Goal: Task Accomplishment & Management: Manage account settings

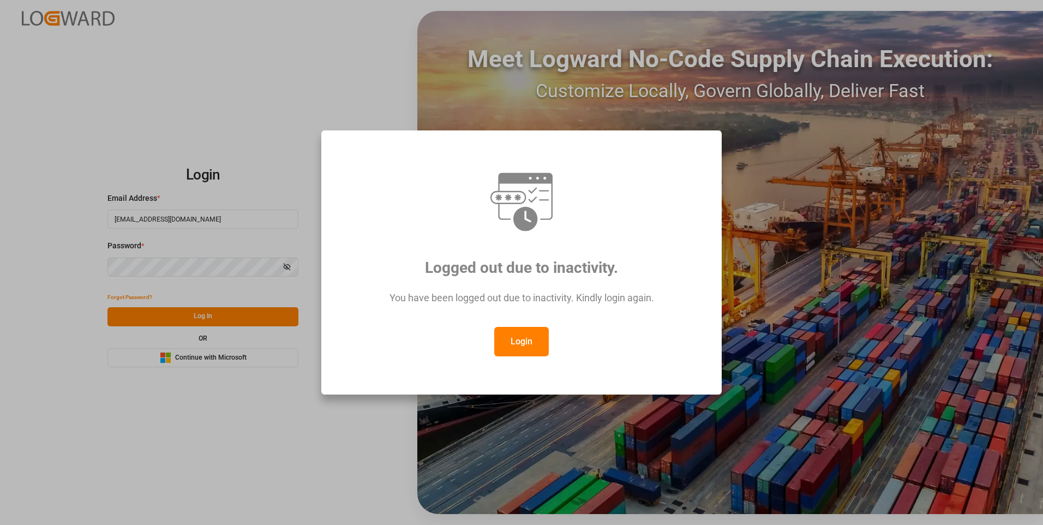
click at [520, 341] on button "Login" at bounding box center [521, 341] width 55 height 29
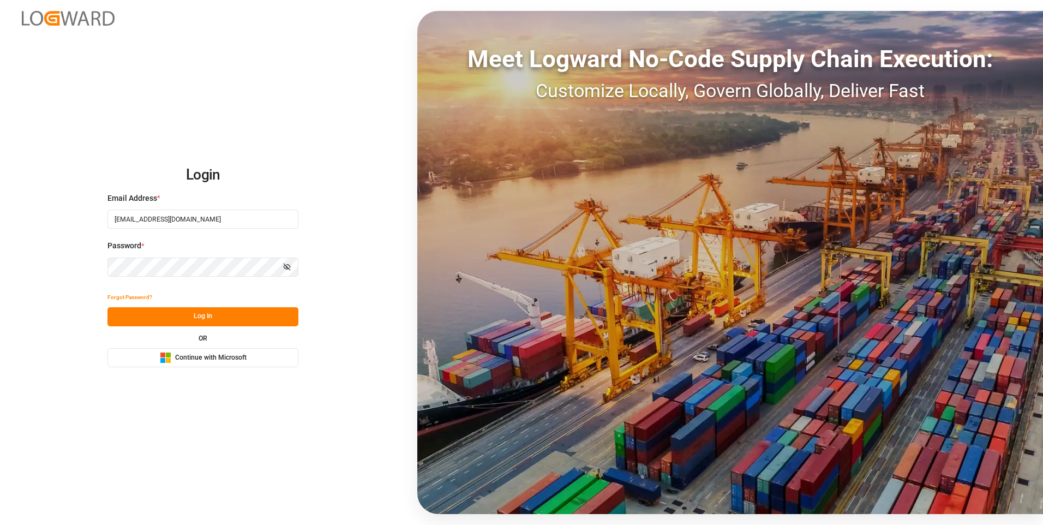
click at [271, 319] on button "Log In" at bounding box center [202, 316] width 191 height 19
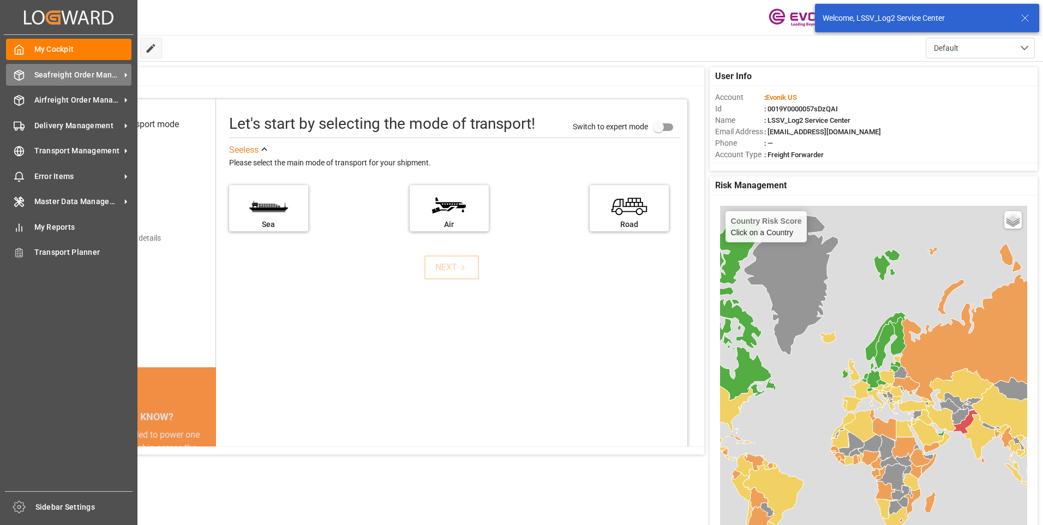
click at [27, 74] on div "Seafreight Order Management Seafreight Order Management" at bounding box center [68, 74] width 125 height 21
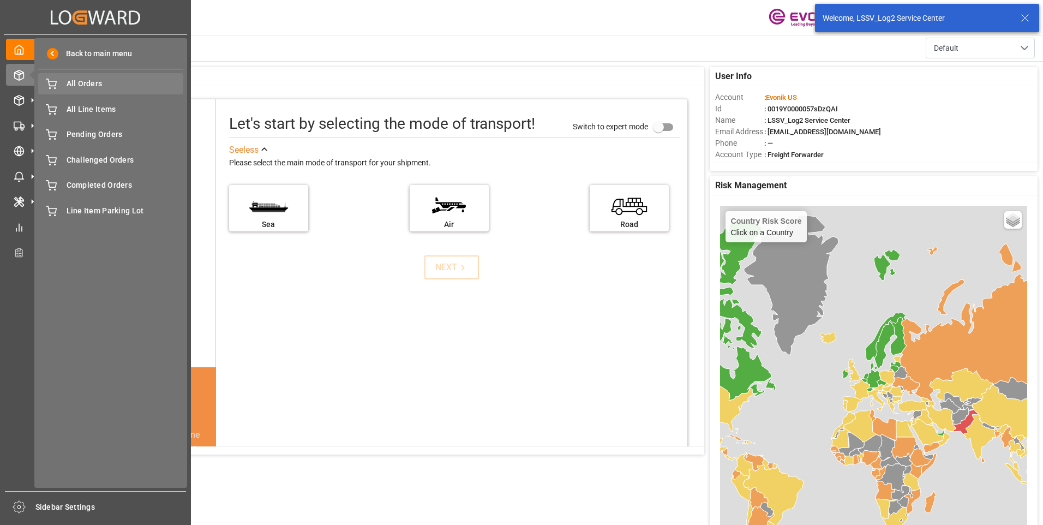
click at [95, 86] on span "All Orders" at bounding box center [125, 83] width 117 height 11
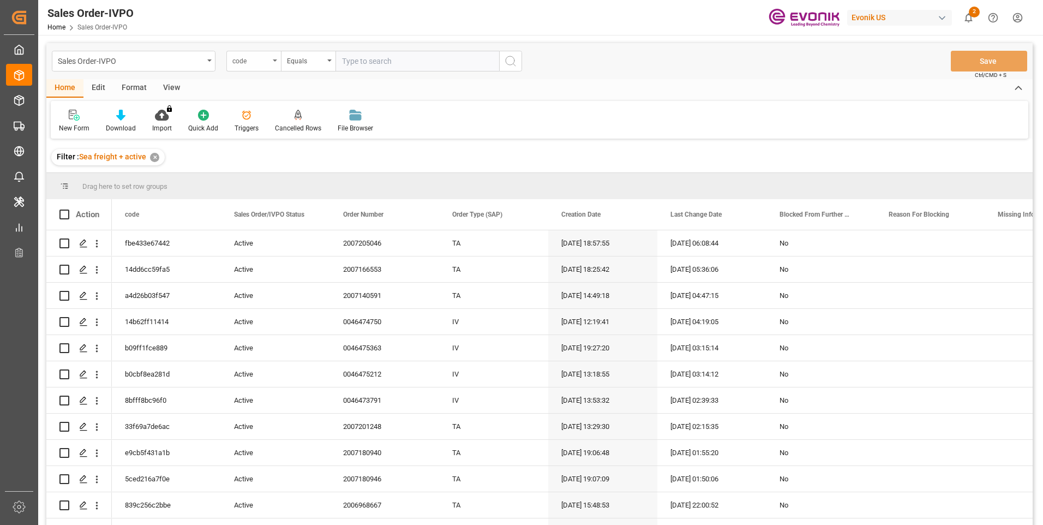
click at [246, 61] on div "code" at bounding box center [250, 59] width 37 height 13
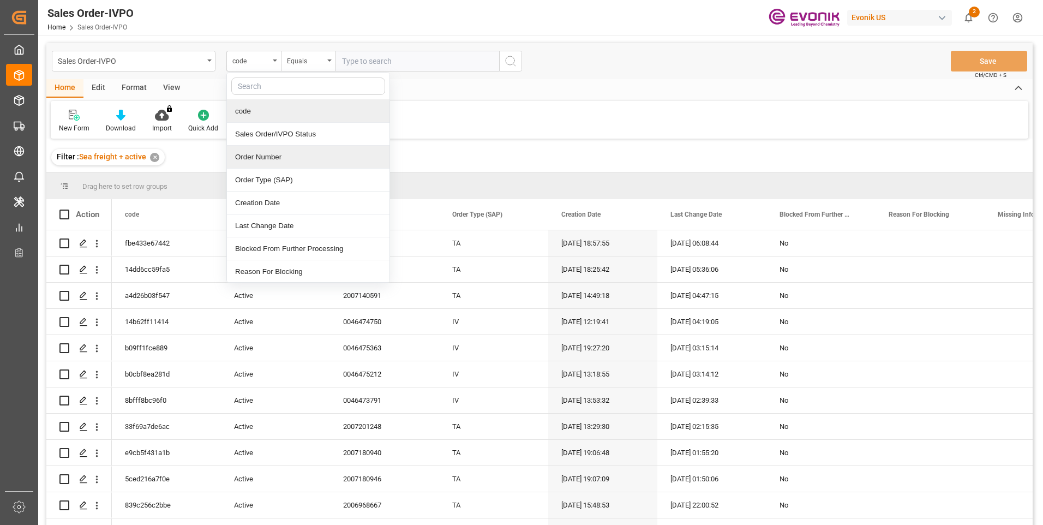
drag, startPoint x: 268, startPoint y: 158, endPoint x: 340, endPoint y: 113, distance: 84.0
click at [268, 158] on div "Order Number" at bounding box center [308, 157] width 163 height 23
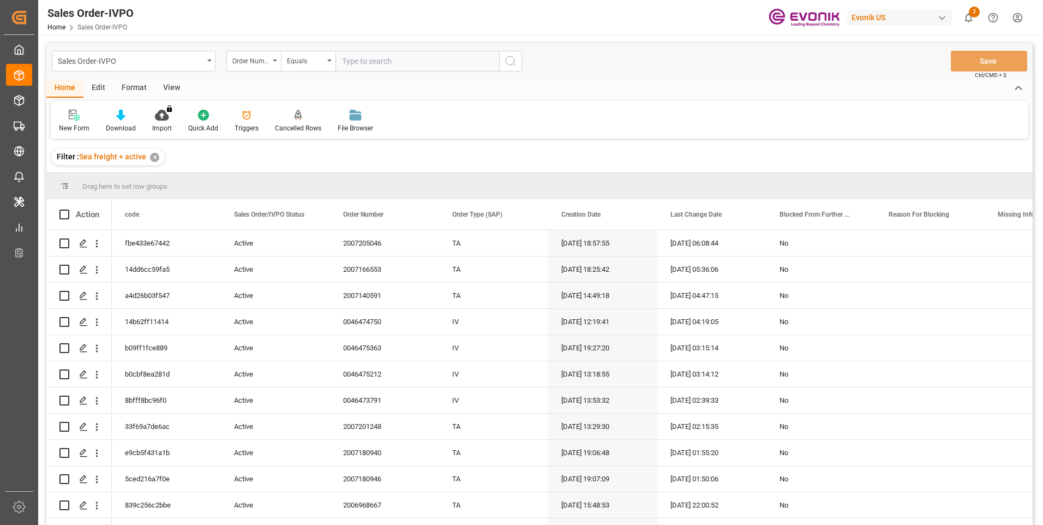
click at [365, 64] on input "text" at bounding box center [417, 61] width 164 height 21
paste input "0046474098"
type input "0046474098"
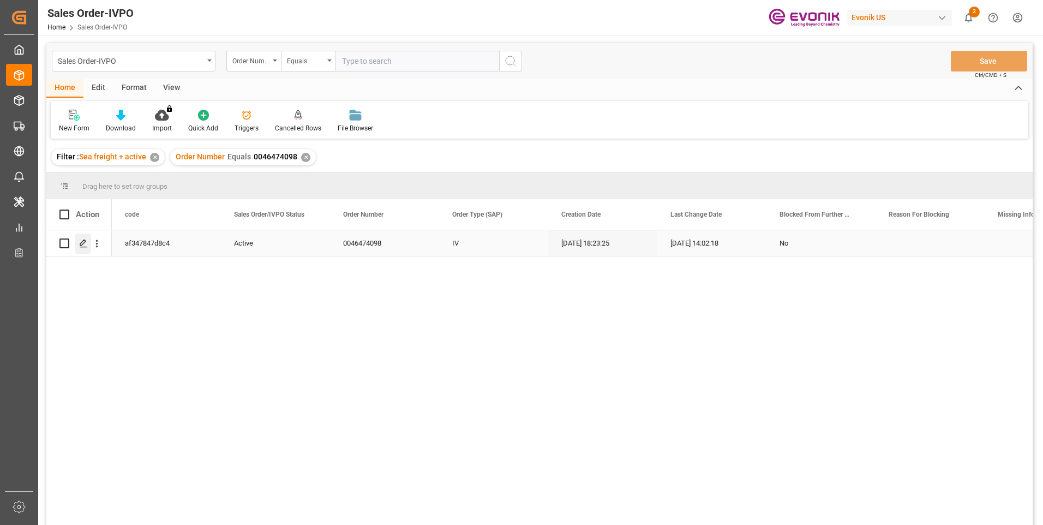
click at [86, 242] on icon "Press SPACE to select this row." at bounding box center [83, 243] width 9 height 9
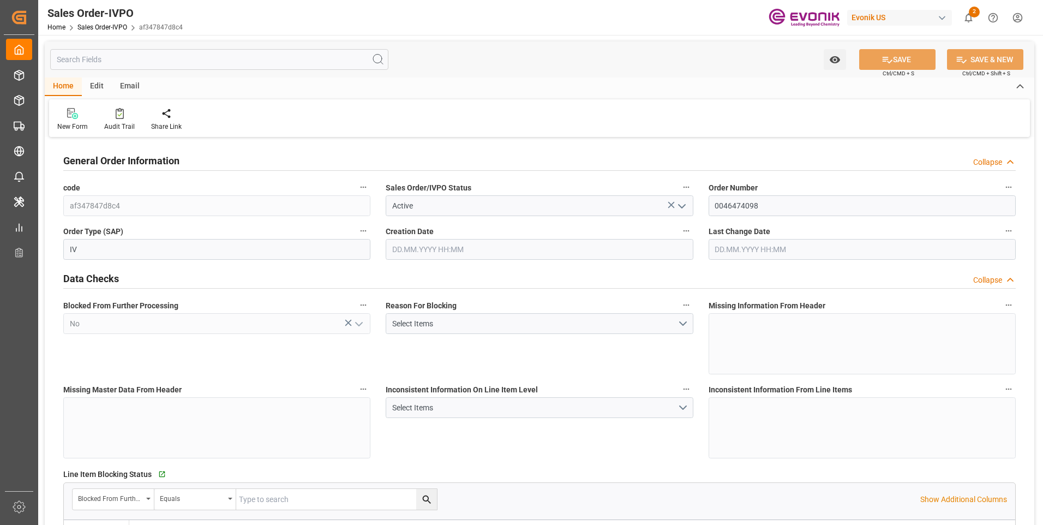
type input "BRSSZ"
type input "0"
type input "1"
type input "2"
type input "1"
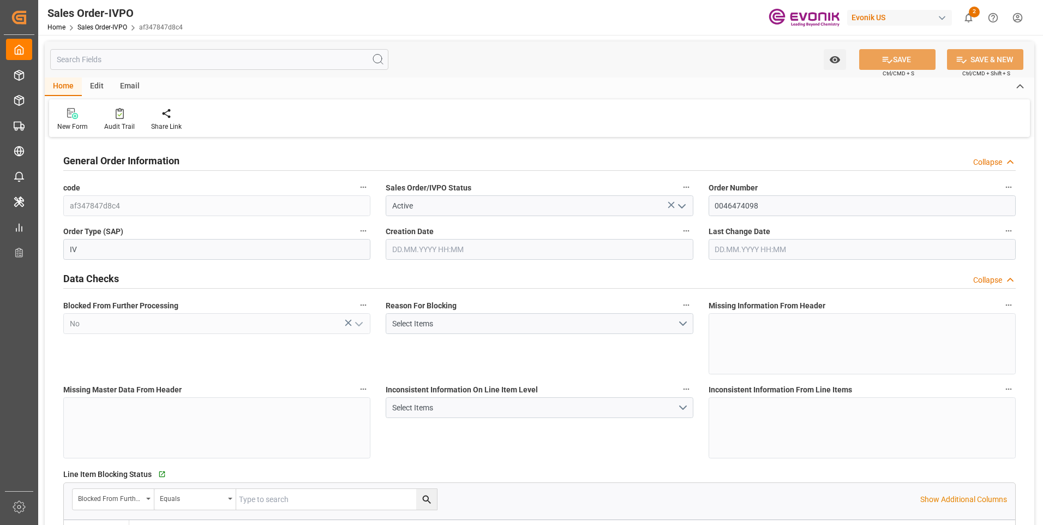
type input "20156.5896"
type input "37.4546"
type input "19000"
type input "60"
type input "[DATE] 18:23"
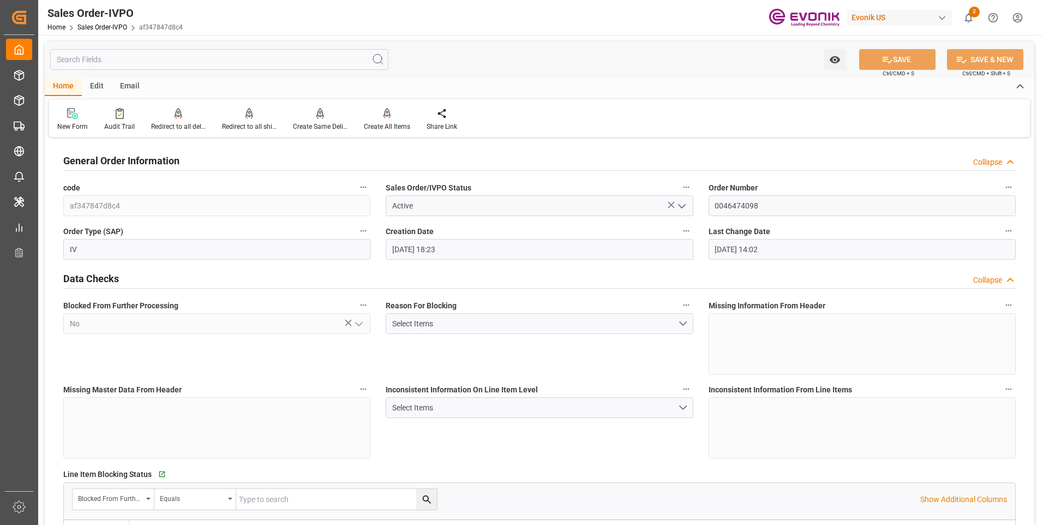
type input "[DATE] 14:02"
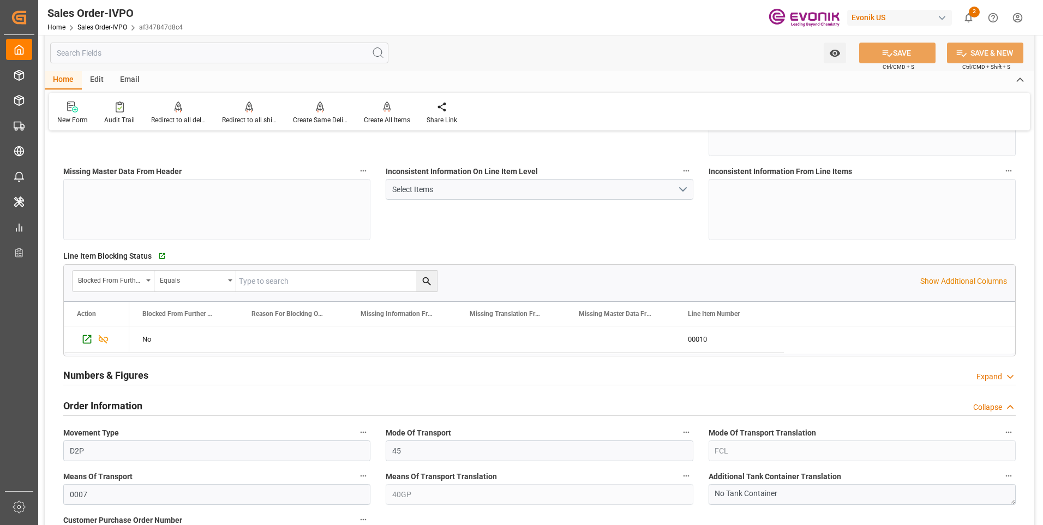
scroll to position [436, 0]
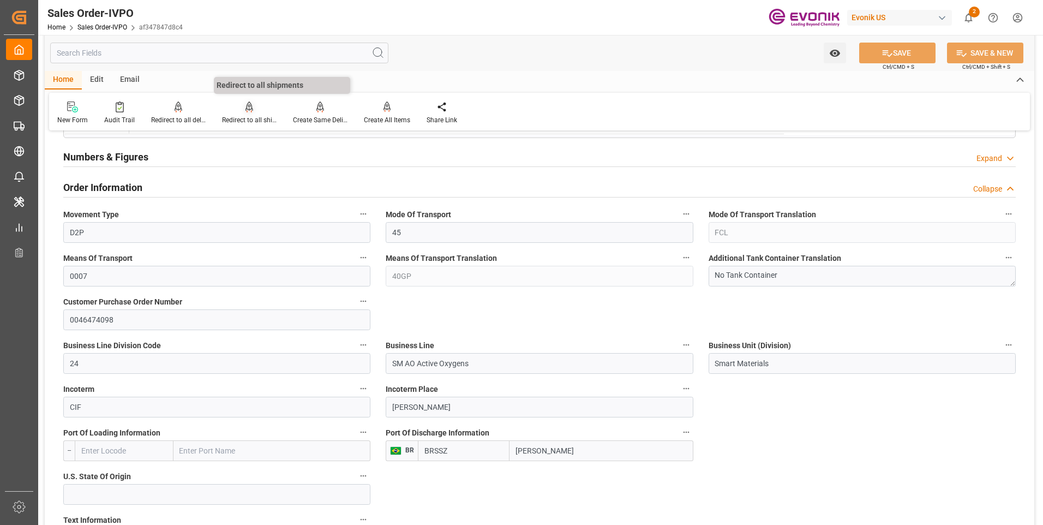
click at [248, 115] on div "Redirect to all shipments" at bounding box center [249, 113] width 71 height 24
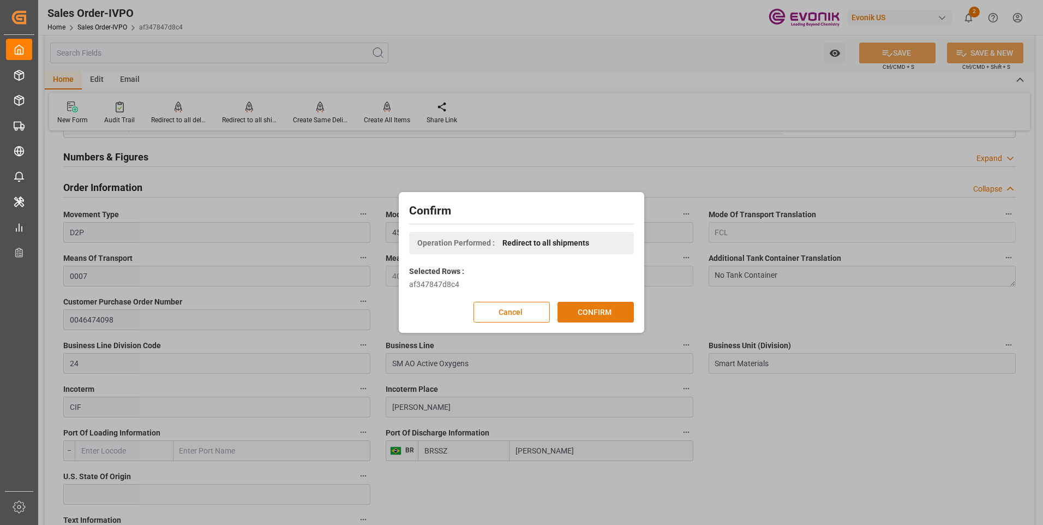
click at [593, 316] on button "CONFIRM" at bounding box center [595, 312] width 76 height 21
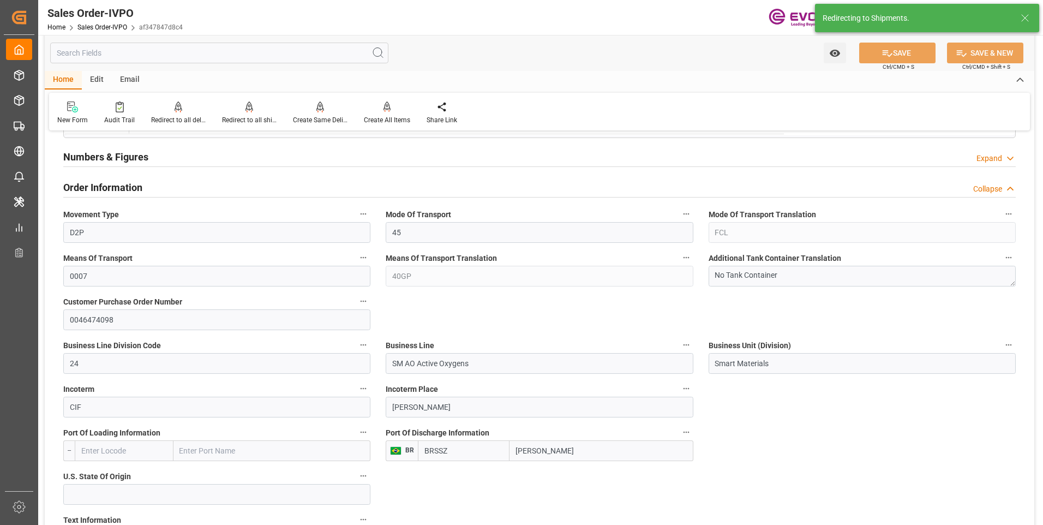
type input "[DATE] 18:23"
type input "[DATE] 14:02"
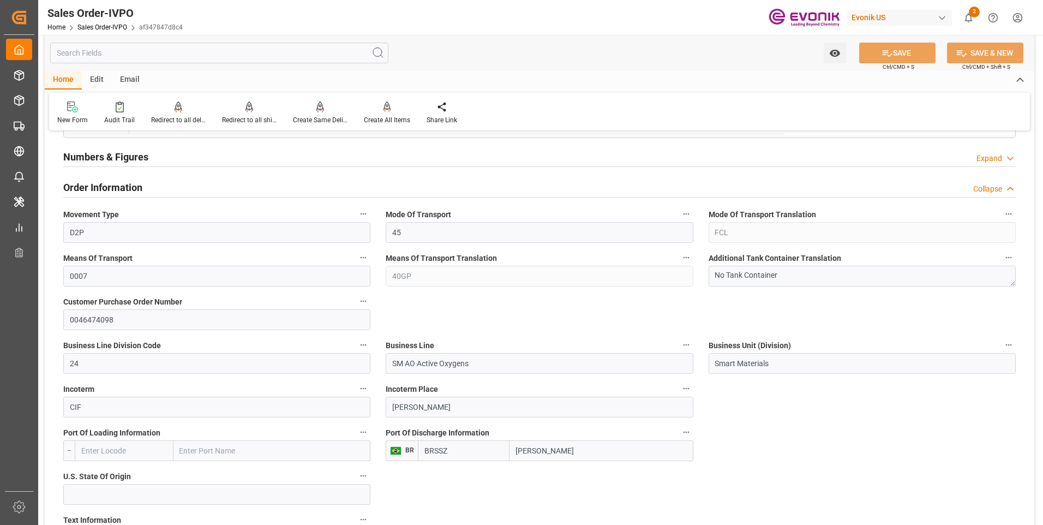
scroll to position [382, 0]
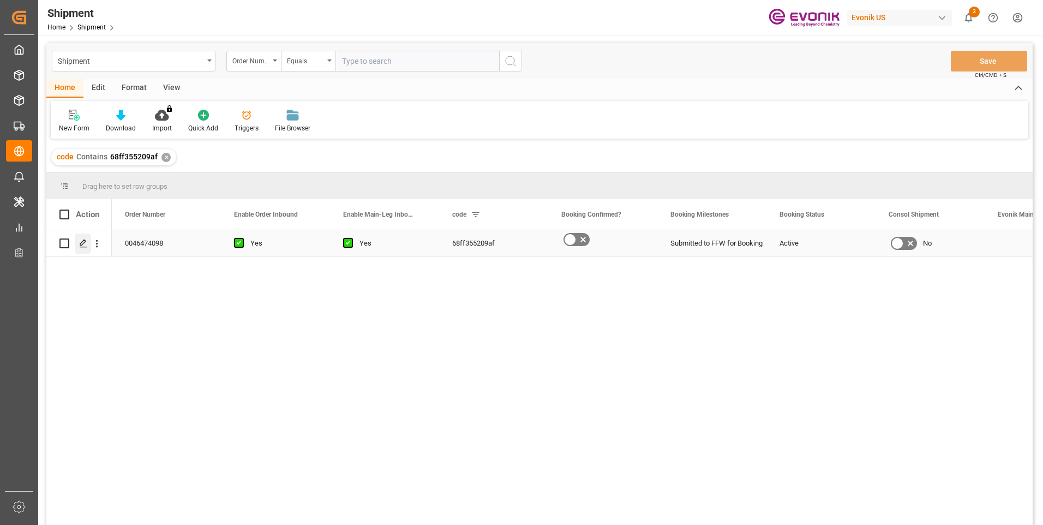
click at [81, 245] on polygon "Press SPACE to select this row." at bounding box center [82, 242] width 5 height 5
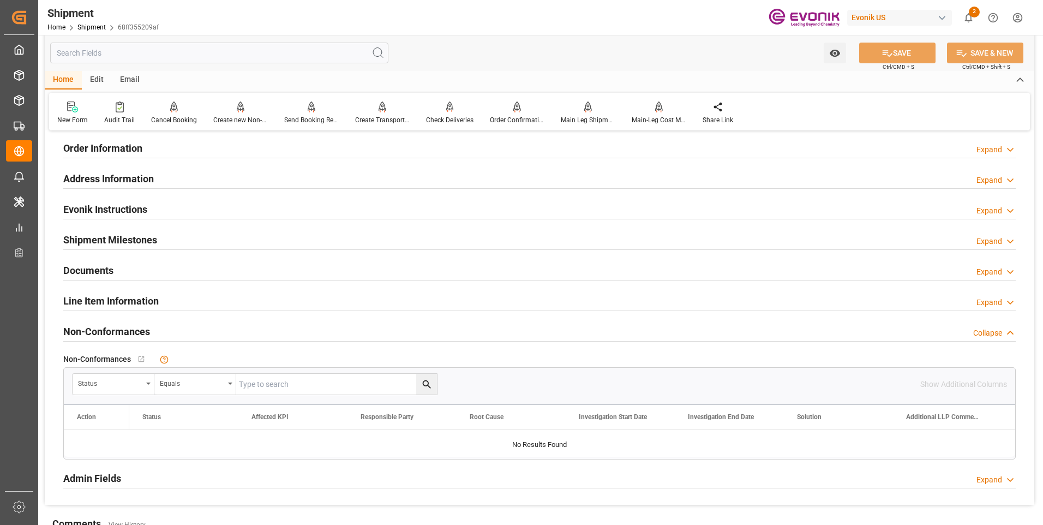
scroll to position [600, 0]
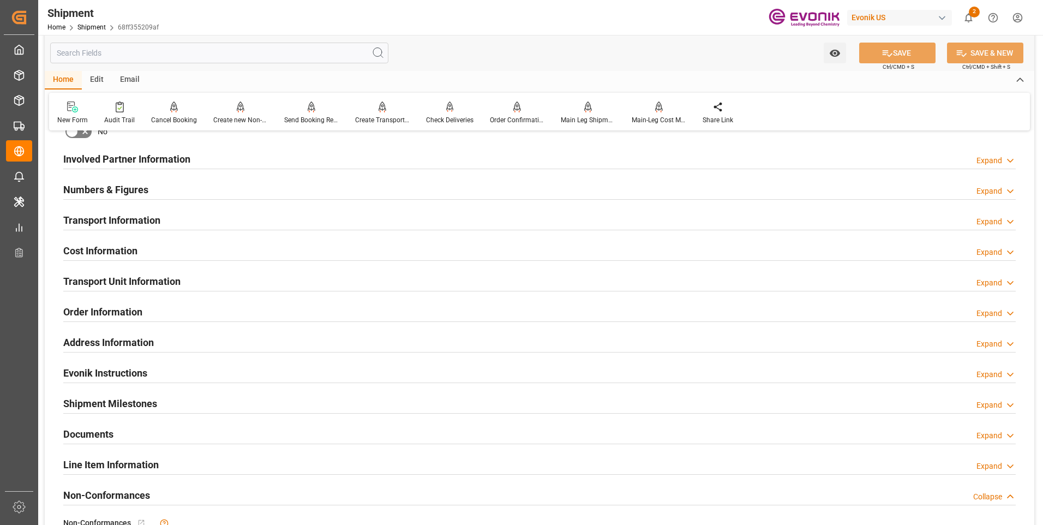
click at [118, 213] on h2 "Transport Information" at bounding box center [111, 220] width 97 height 15
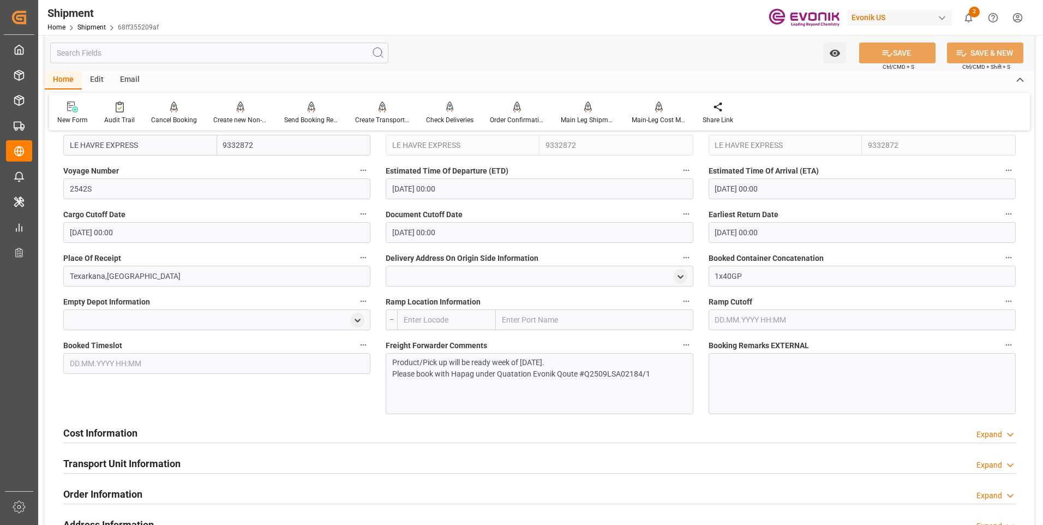
scroll to position [818, 0]
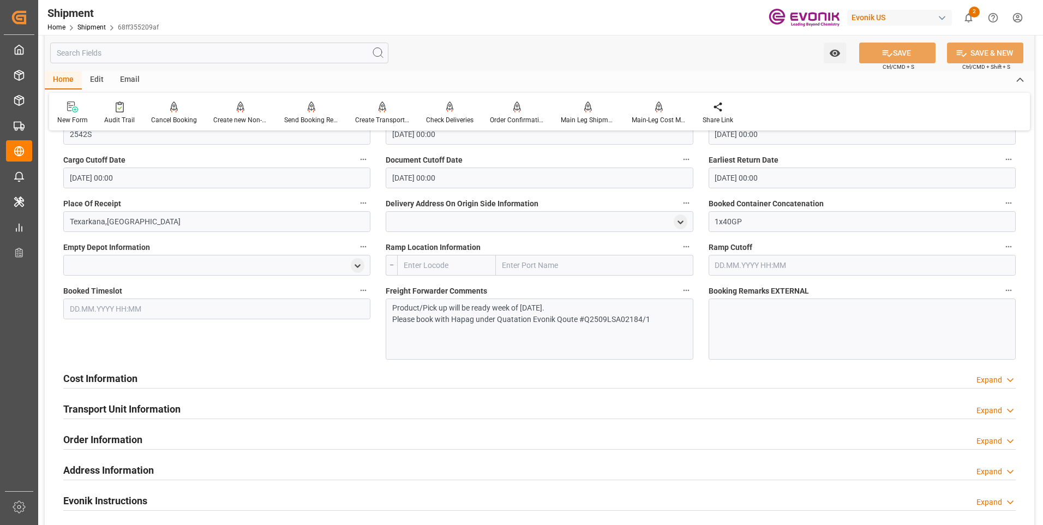
click at [220, 379] on div "Cost Information Expand" at bounding box center [539, 377] width 952 height 21
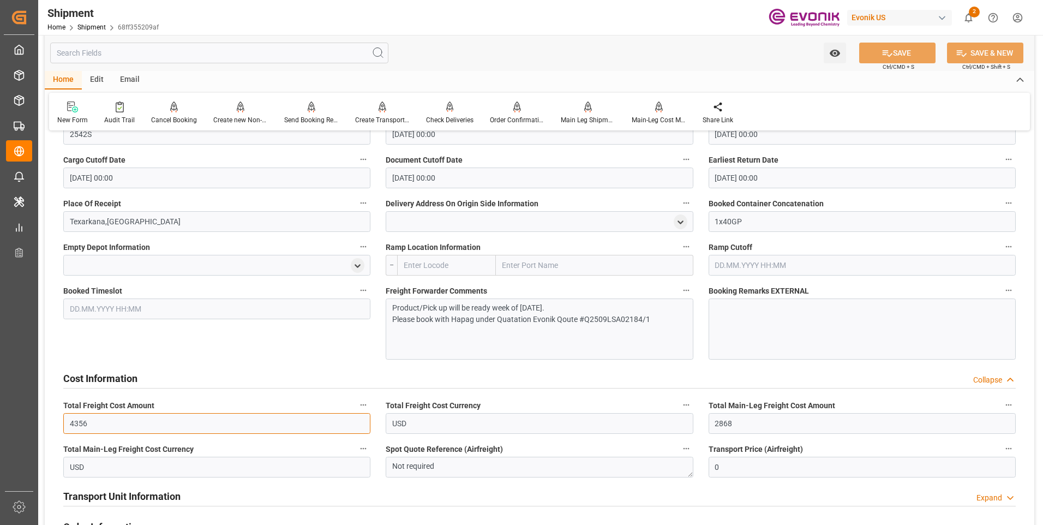
click at [253, 424] on input "4356" at bounding box center [216, 423] width 307 height 21
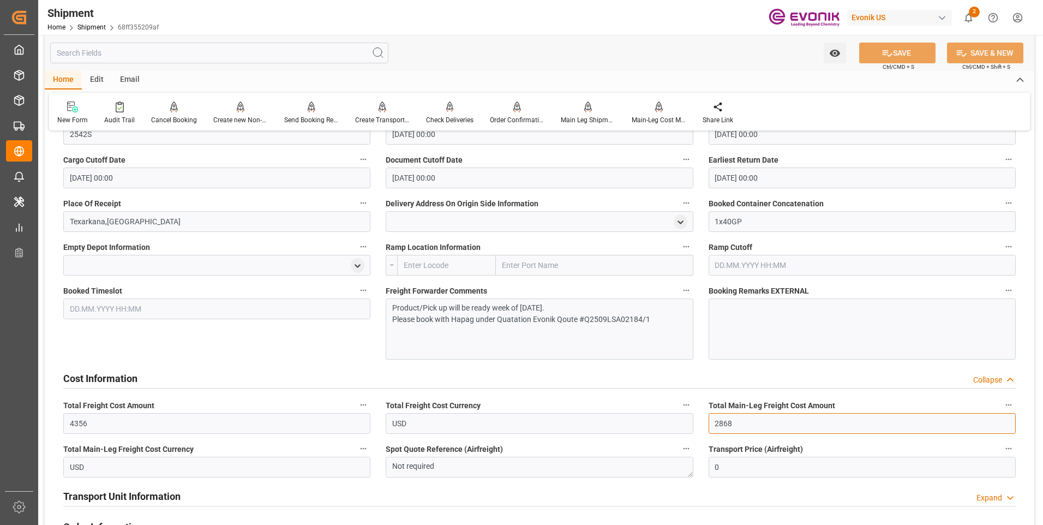
click at [736, 428] on input "2868" at bounding box center [862, 423] width 307 height 21
drag, startPoint x: 139, startPoint y: 381, endPoint x: 154, endPoint y: 375, distance: 16.7
click at [139, 381] on div "Cost Information Collapse" at bounding box center [539, 377] width 952 height 21
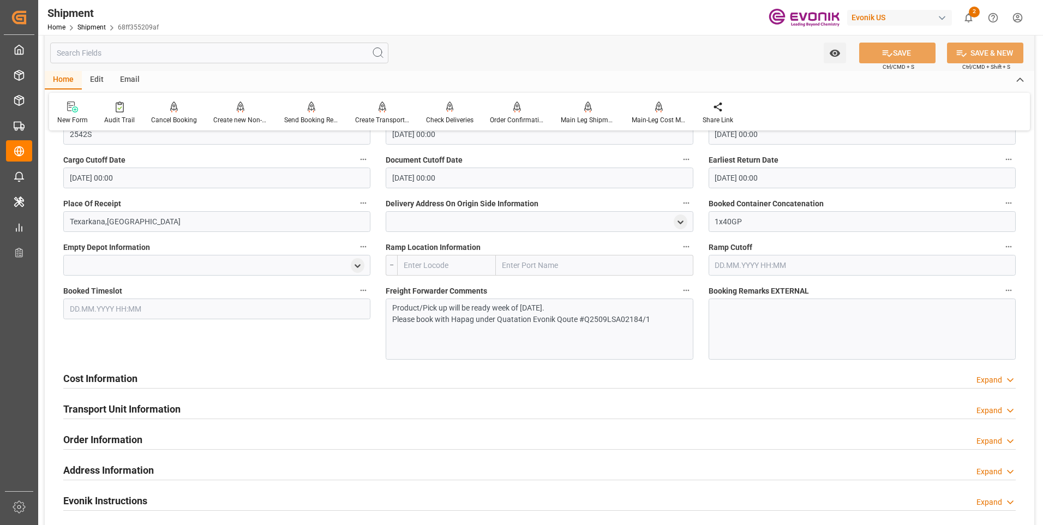
click at [134, 411] on h2 "Transport Unit Information" at bounding box center [121, 408] width 117 height 15
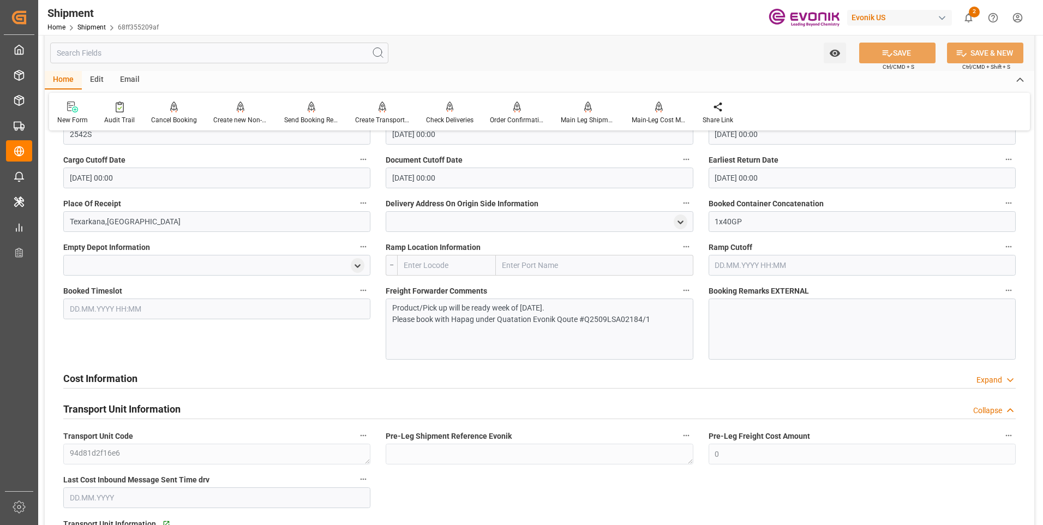
scroll to position [982, 0]
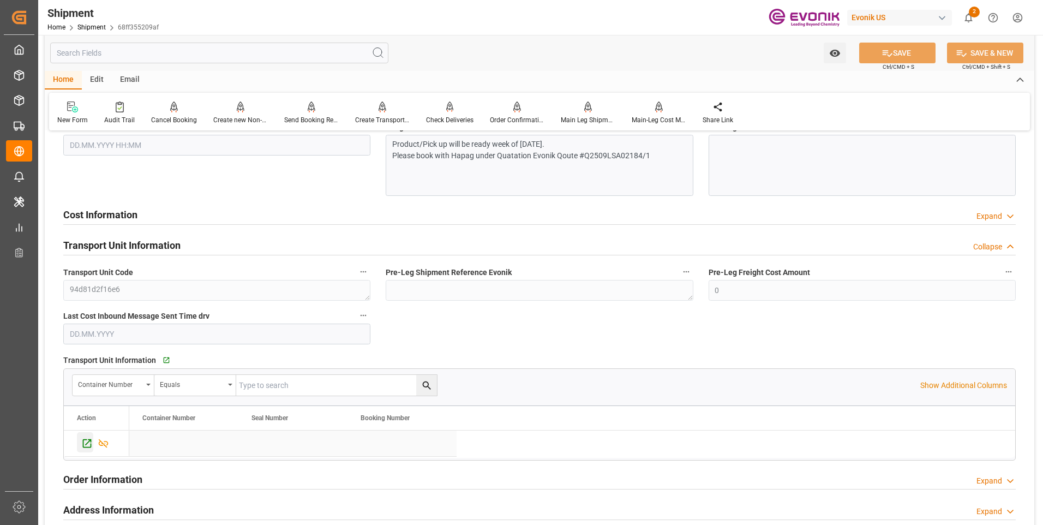
click at [85, 445] on icon "Press SPACE to select this row." at bounding box center [86, 442] width 11 height 11
click at [130, 215] on h2 "Cost Information" at bounding box center [100, 214] width 74 height 15
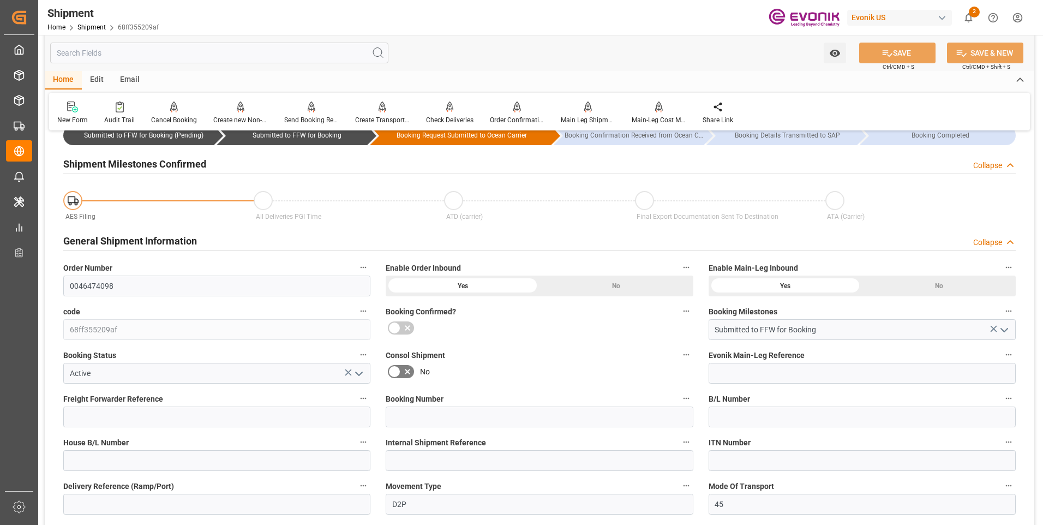
scroll to position [382, 0]
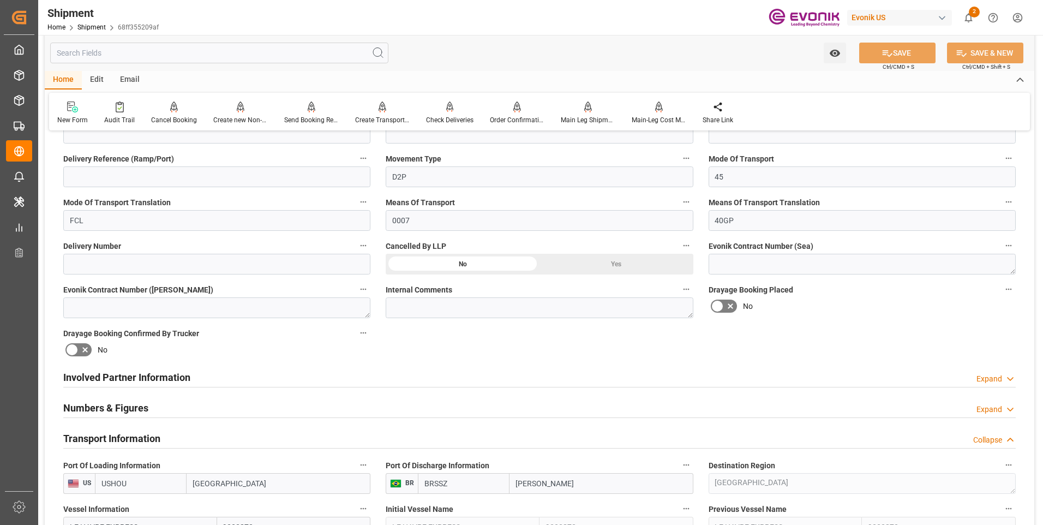
click at [176, 374] on h2 "Involved Partner Information" at bounding box center [126, 377] width 127 height 15
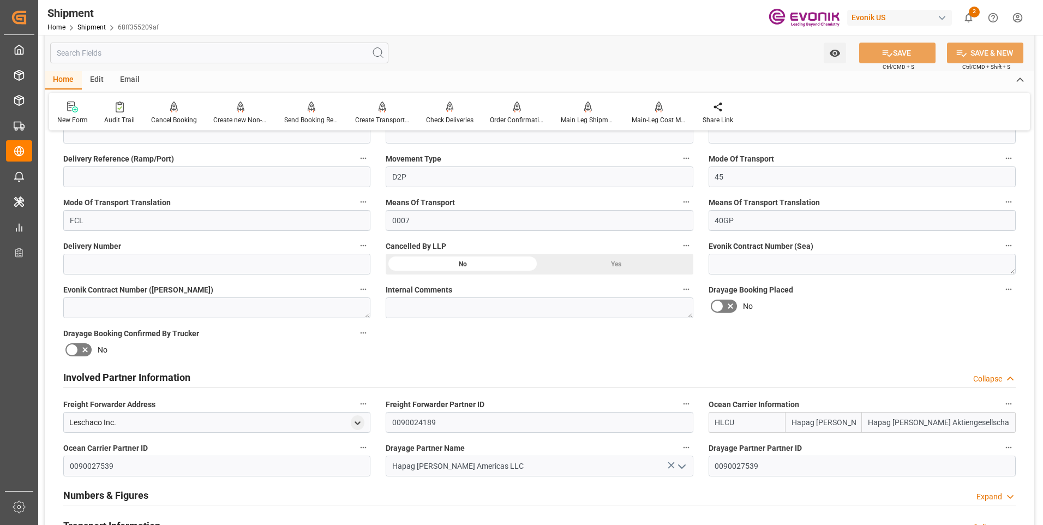
scroll to position [491, 0]
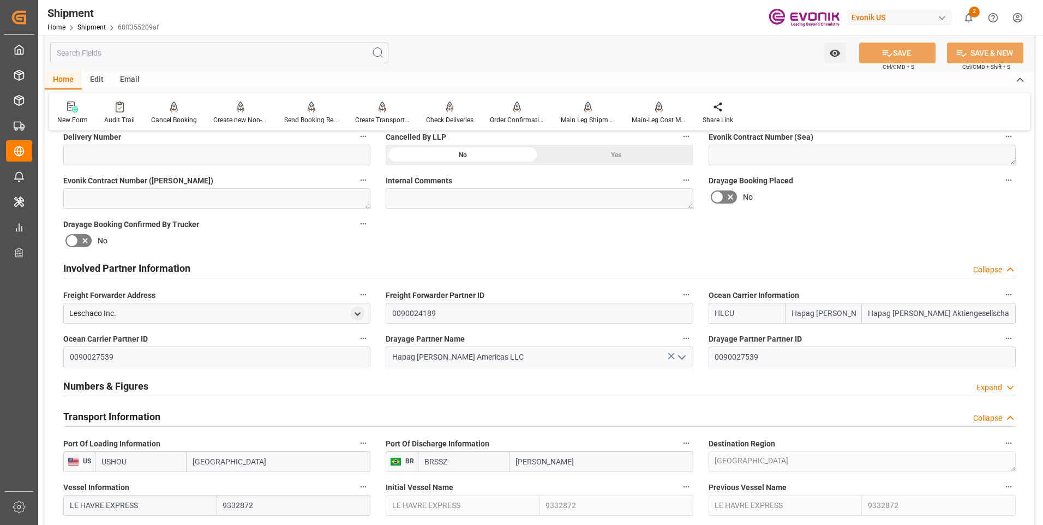
click at [137, 417] on h2 "Transport Information" at bounding box center [111, 416] width 97 height 15
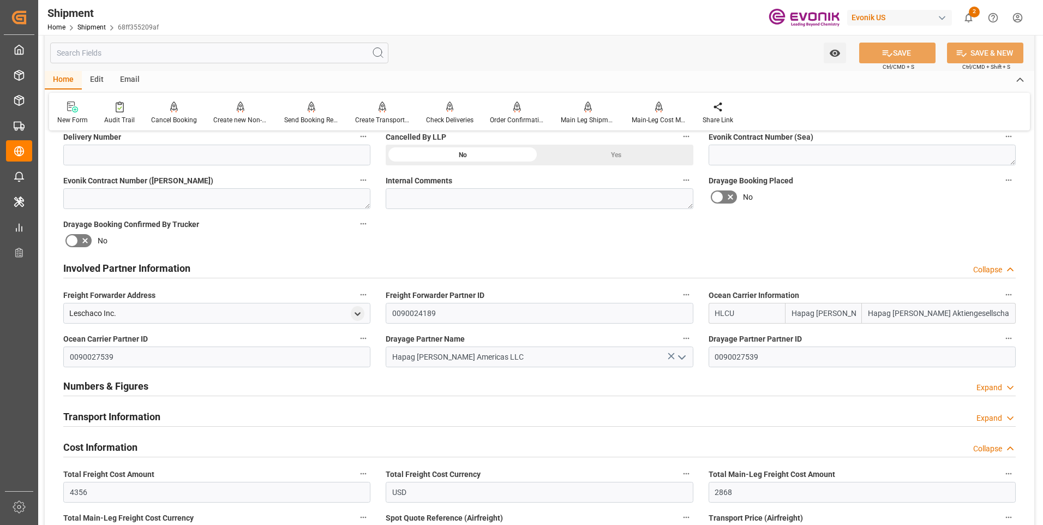
drag, startPoint x: 139, startPoint y: 415, endPoint x: 229, endPoint y: 391, distance: 93.0
click at [140, 415] on h2 "Transport Information" at bounding box center [111, 416] width 97 height 15
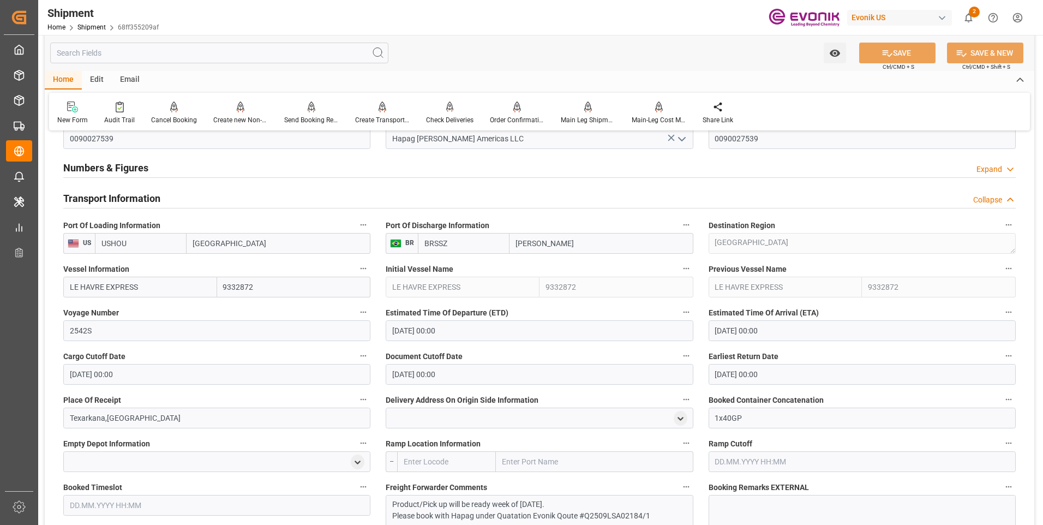
scroll to position [764, 0]
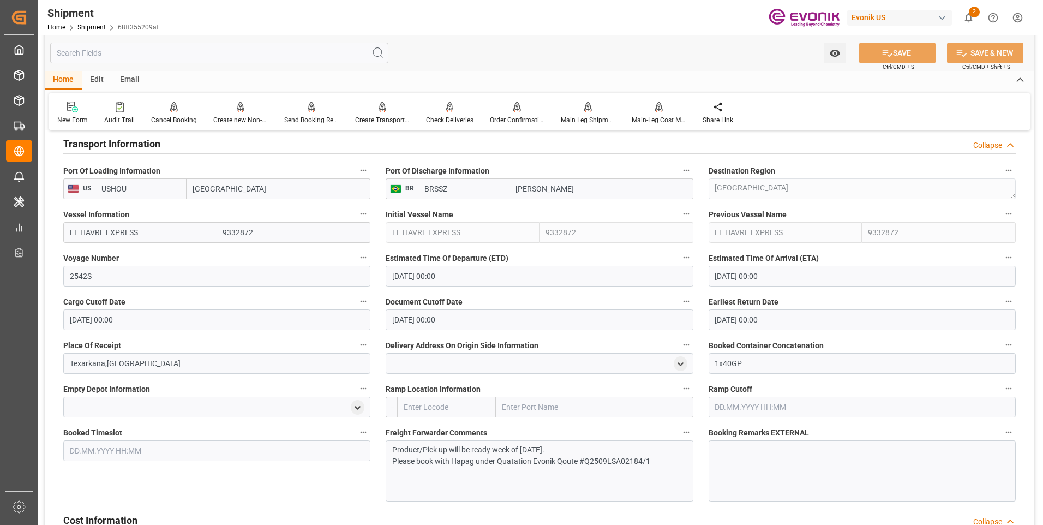
click at [650, 466] on p "Please book with Hapag under Quatation Evonik Qoute #Q2509LSA02184/1" at bounding box center [535, 460] width 286 height 11
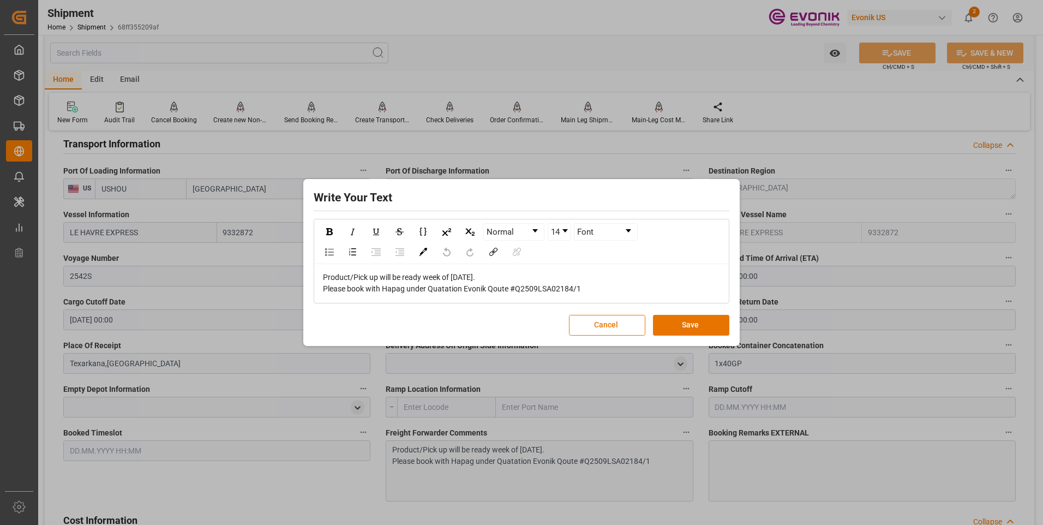
click at [602, 291] on div "Please book with Hapag under Quatation Evonik Qoute #Q2509LSA02184/1" at bounding box center [522, 288] width 398 height 11
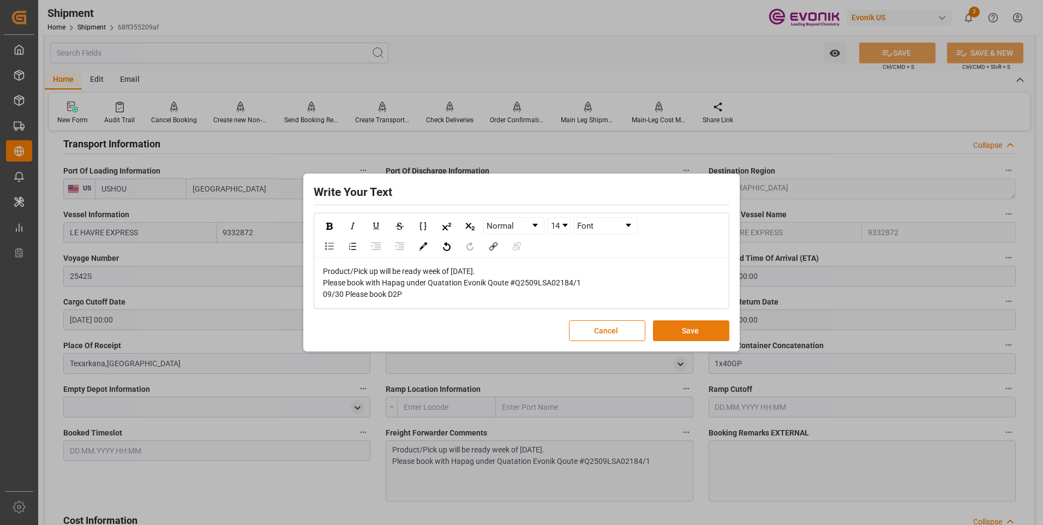
click at [680, 332] on button "Save" at bounding box center [691, 330] width 76 height 21
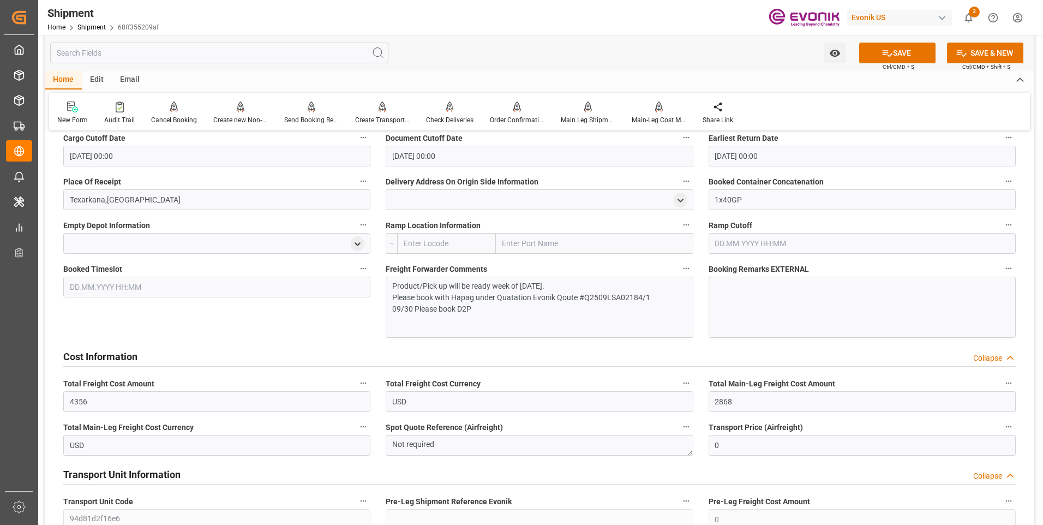
scroll to position [982, 0]
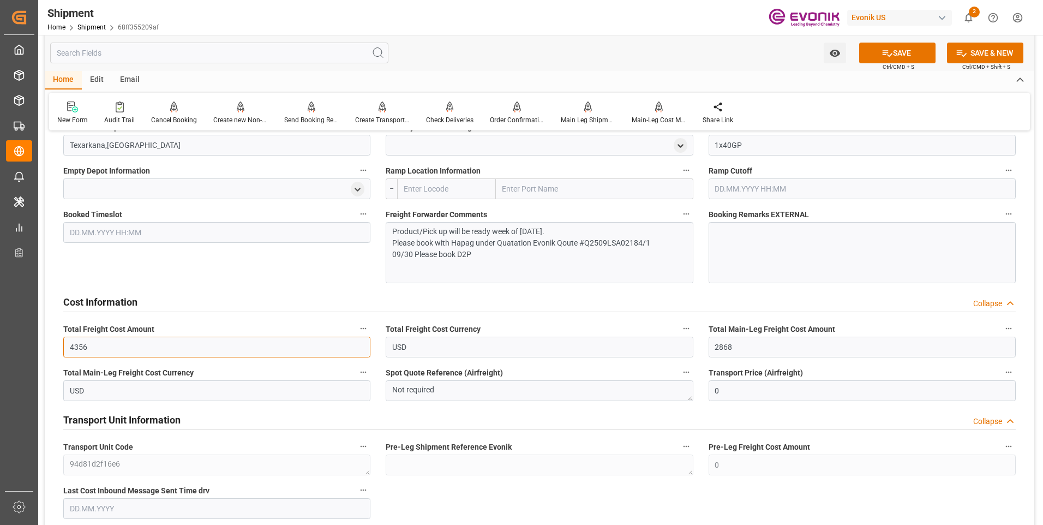
click at [120, 347] on input "4356" at bounding box center [216, 347] width 307 height 21
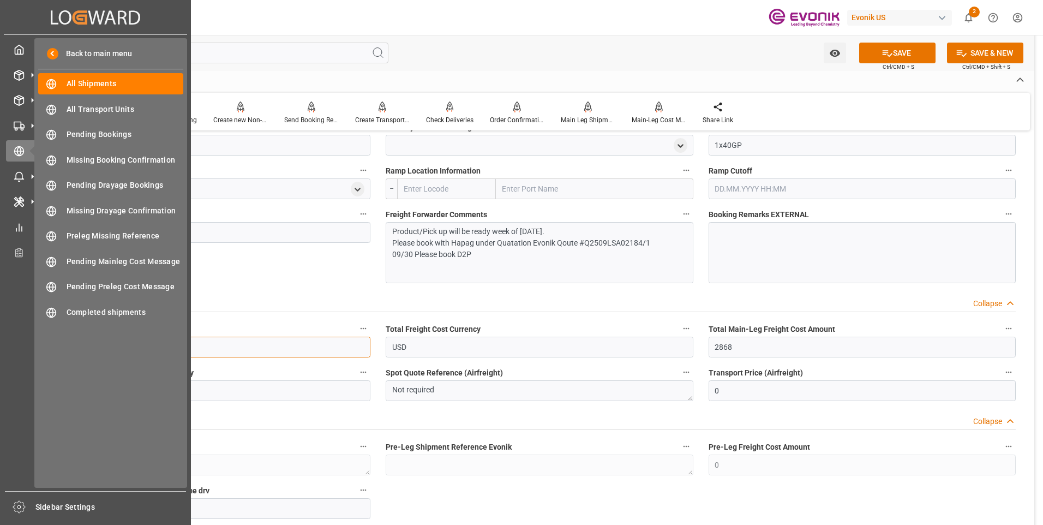
drag, startPoint x: 119, startPoint y: 349, endPoint x: 35, endPoint y: 349, distance: 84.5
click at [35, 349] on div "Created by potrace 1.15, written by Peter Selinger 2001-2017 Created by potrace…" at bounding box center [521, 262] width 1043 height 525
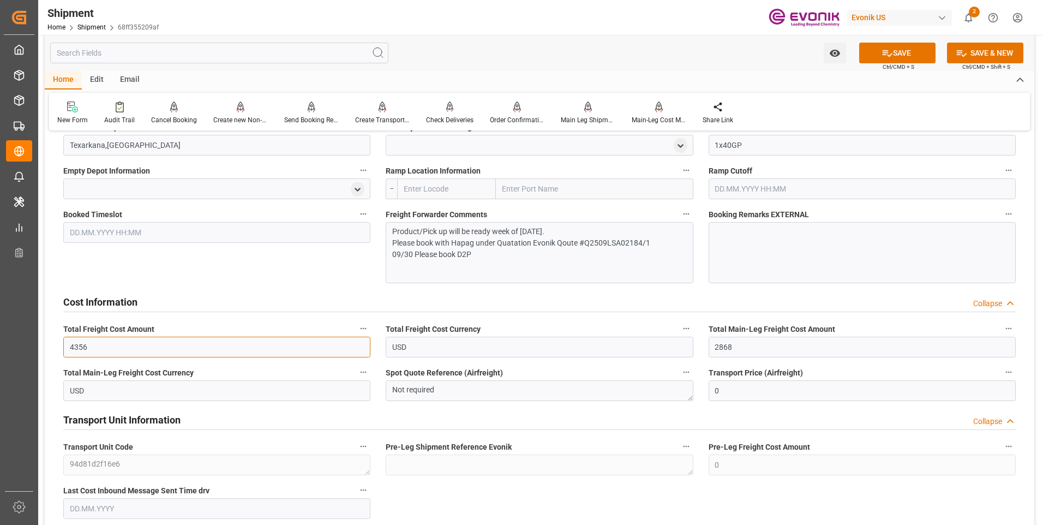
click at [249, 348] on input "4356" at bounding box center [216, 347] width 307 height 21
drag, startPoint x: 117, startPoint y: 347, endPoint x: 69, endPoint y: 349, distance: 48.1
click at [69, 349] on input "4356" at bounding box center [216, 347] width 307 height 21
type input "2868"
click at [874, 53] on button "SAVE" at bounding box center [897, 53] width 76 height 21
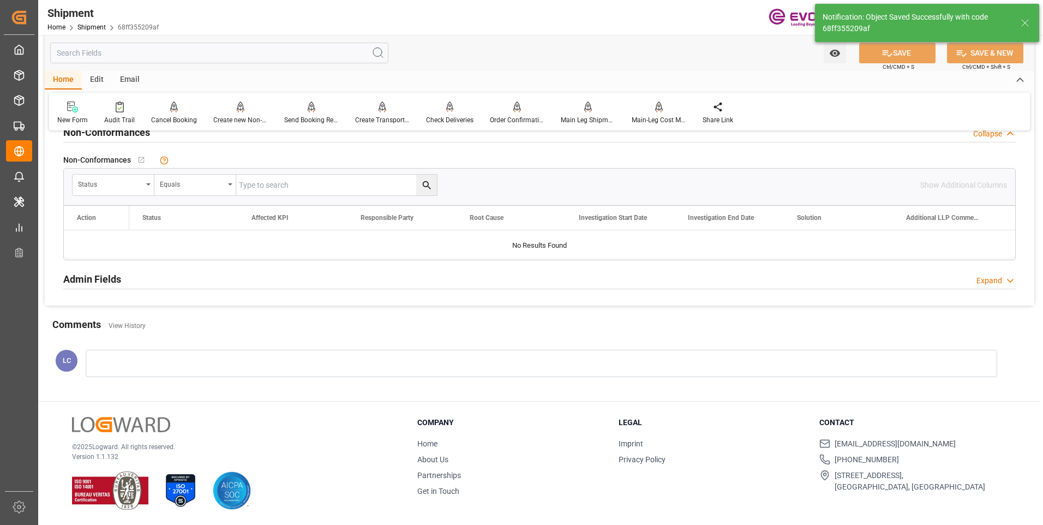
scroll to position [549, 0]
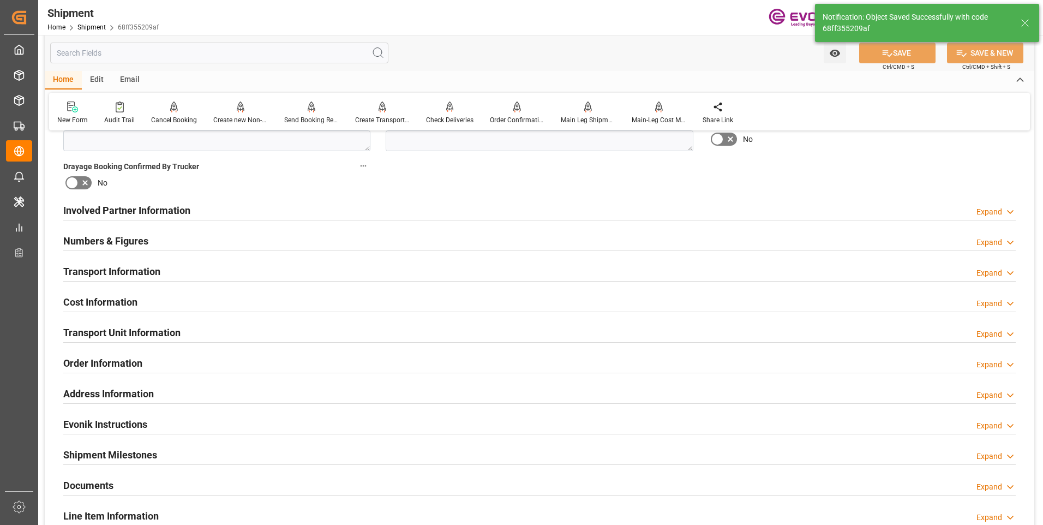
click at [395, 276] on div "Transport Information Expand" at bounding box center [539, 270] width 952 height 21
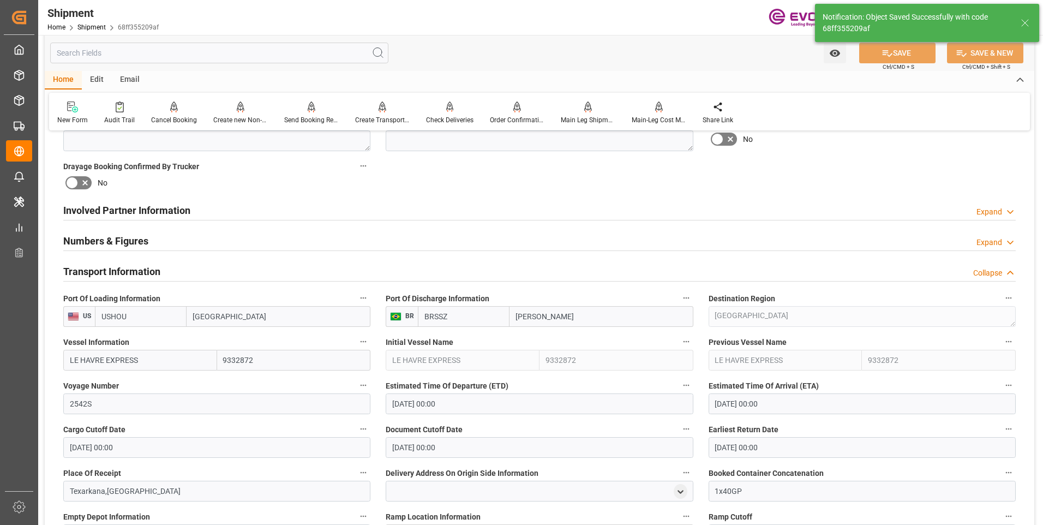
scroll to position [895, 0]
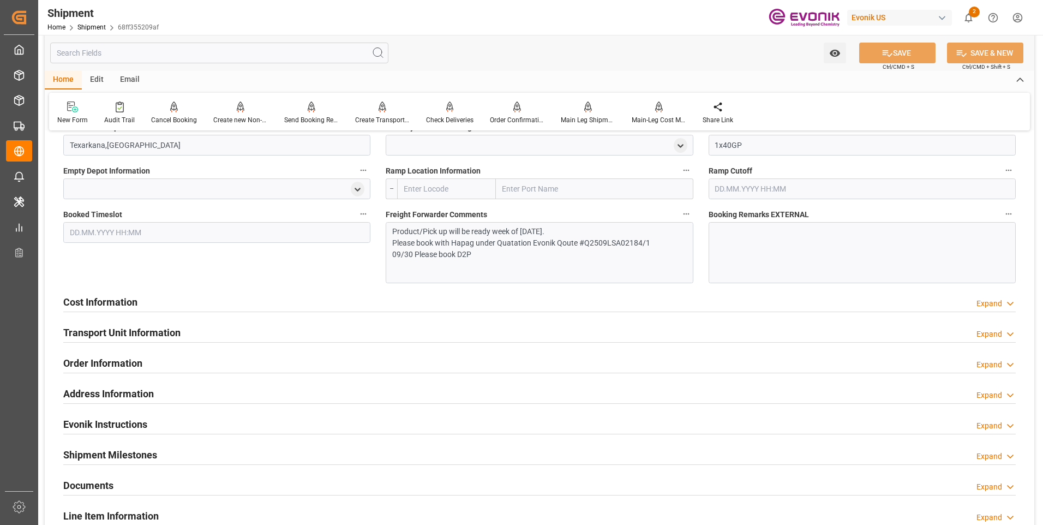
click at [323, 308] on div "Cost Information Expand" at bounding box center [539, 301] width 952 height 21
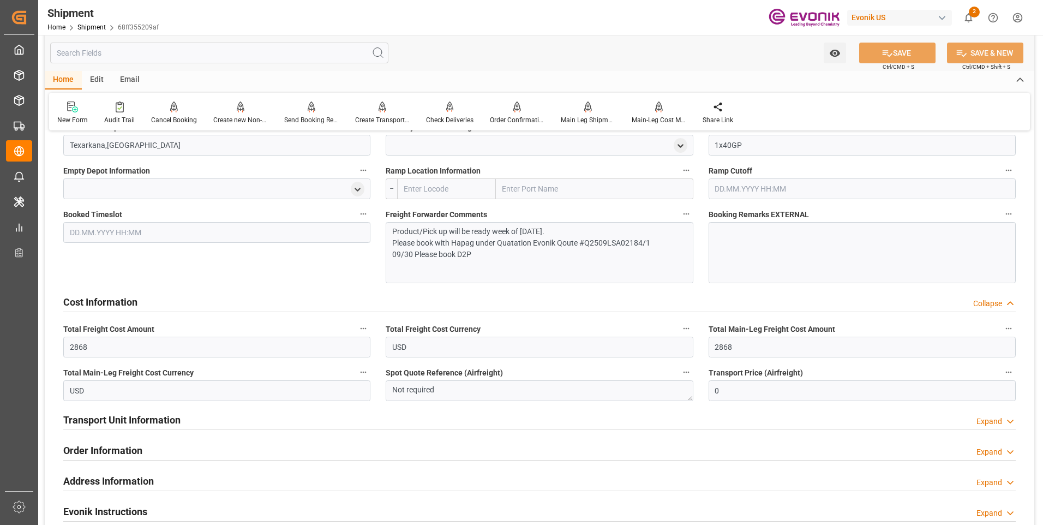
scroll to position [949, 0]
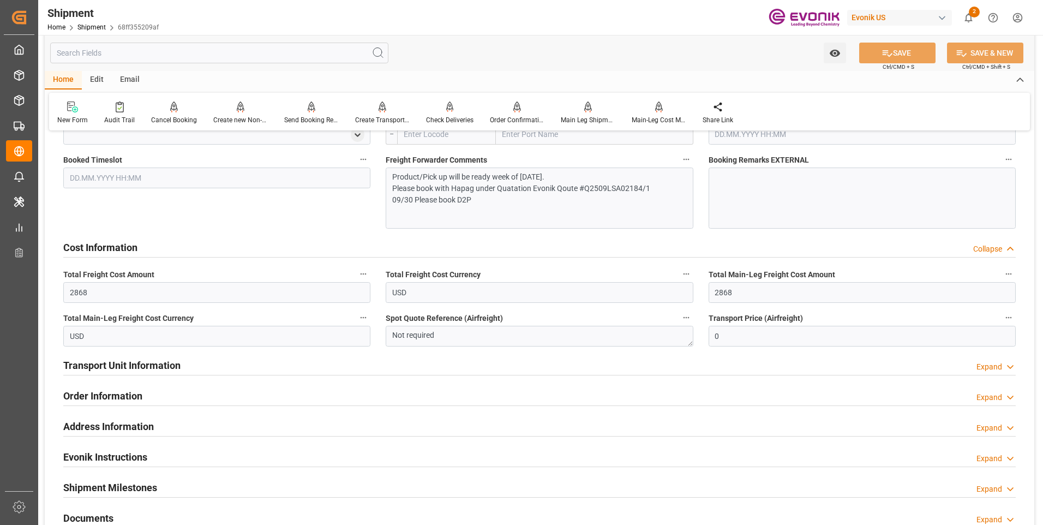
click at [179, 369] on h2 "Transport Unit Information" at bounding box center [121, 365] width 117 height 15
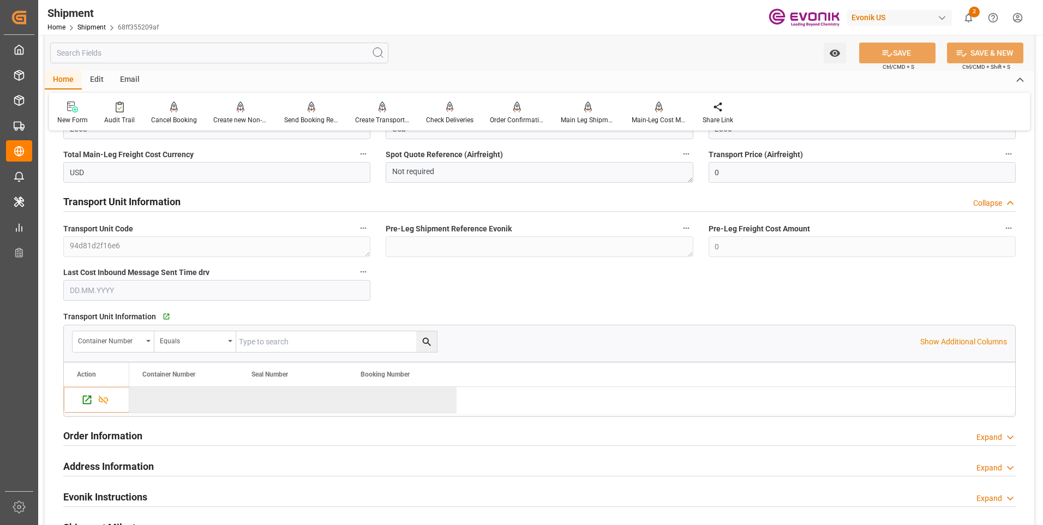
scroll to position [1004, 0]
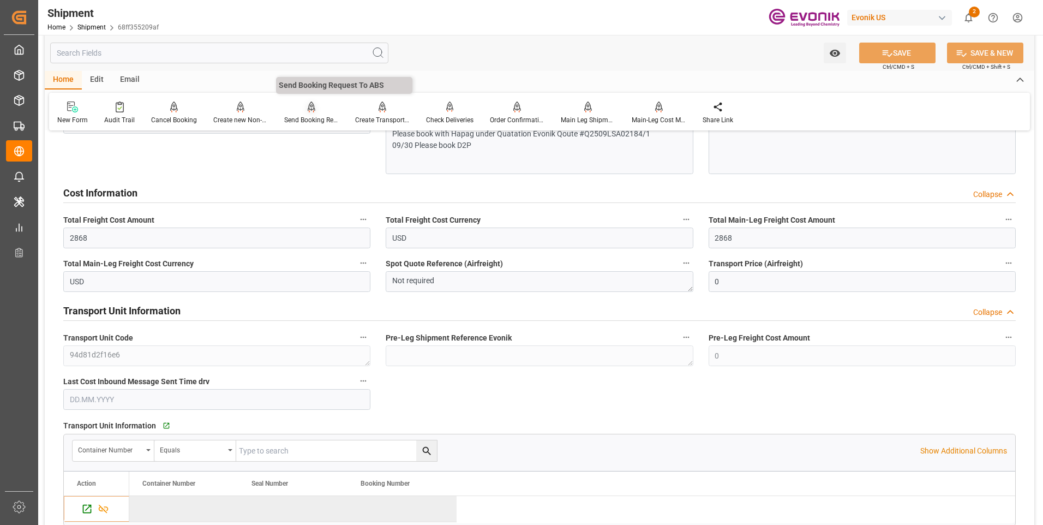
click at [315, 116] on div "Send Booking Request To ABS" at bounding box center [311, 120] width 55 height 10
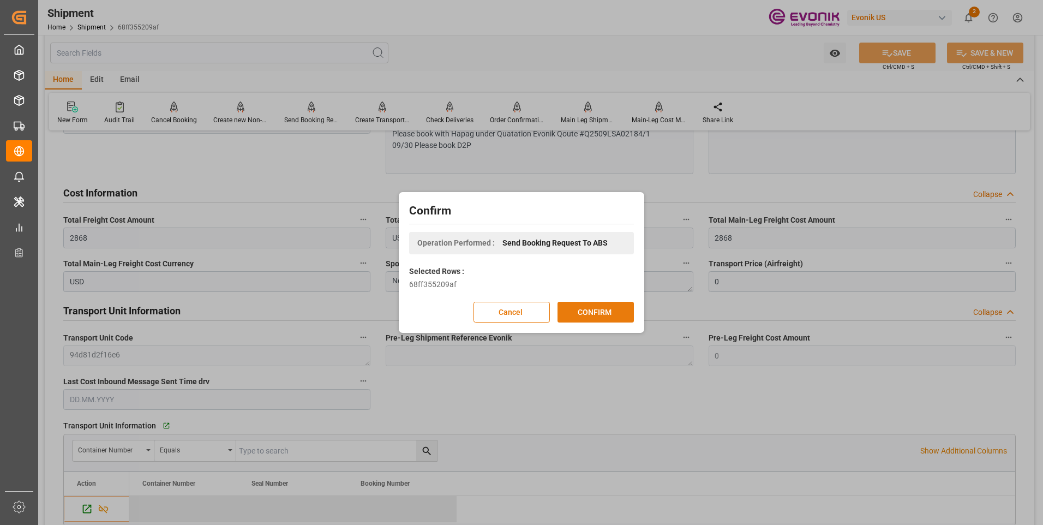
click at [593, 311] on button "CONFIRM" at bounding box center [595, 312] width 76 height 21
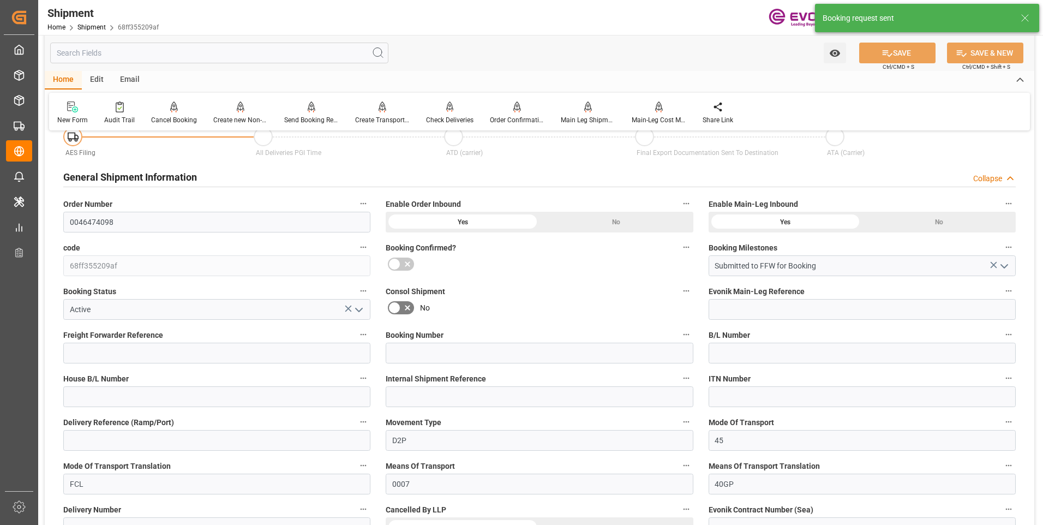
scroll to position [962, 0]
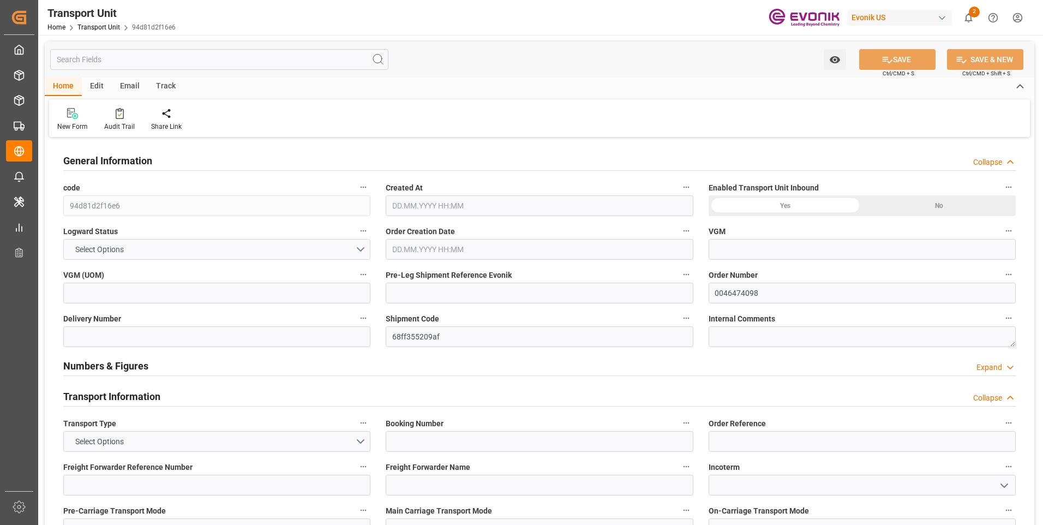
type input "Hapag Lloyd"
type input "Hapag Lloyd Aktiengesellschaft"
type input "USHOU"
type input "BRSSZ"
type input "20156.5896"
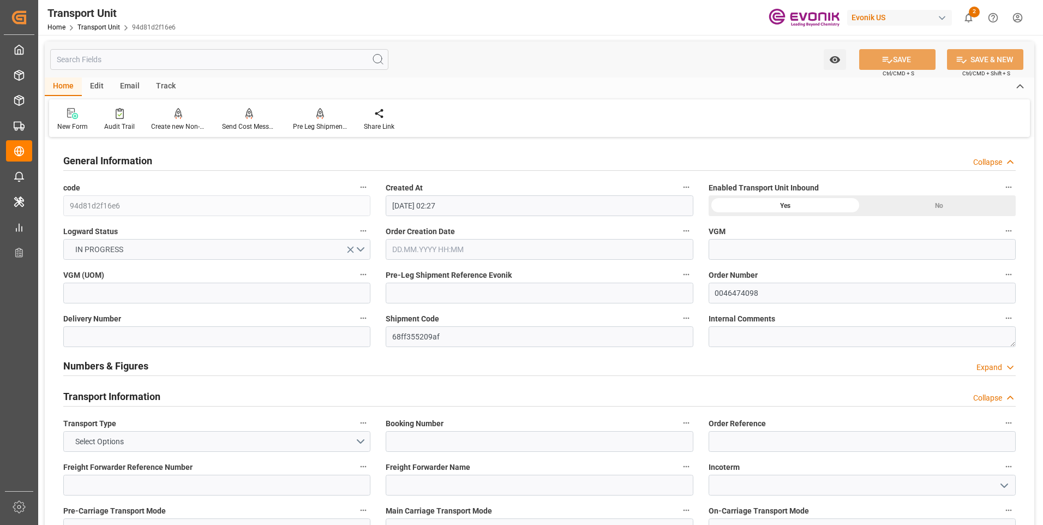
type input "29.09.2025 02:27"
type input "01.11.2025"
type input "25.10.2025 00:00"
type input "22.11.2025 00:00"
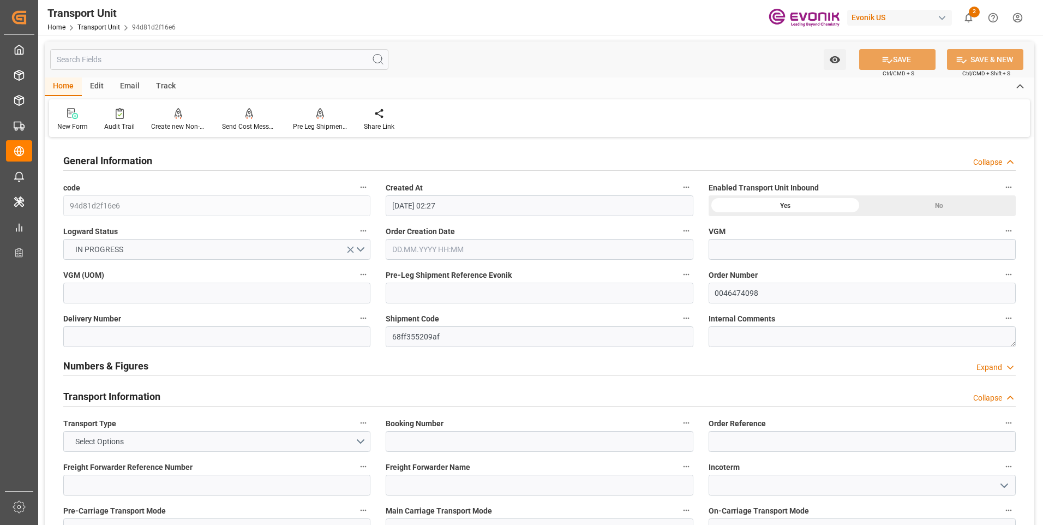
type input "22.11.2025 00:00"
type input "10.10.2025 00:00"
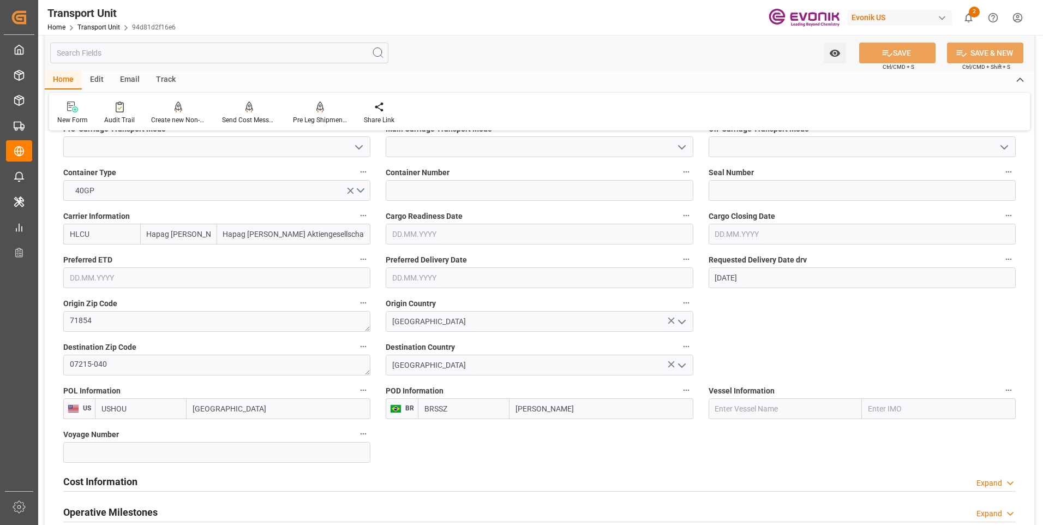
scroll to position [545, 0]
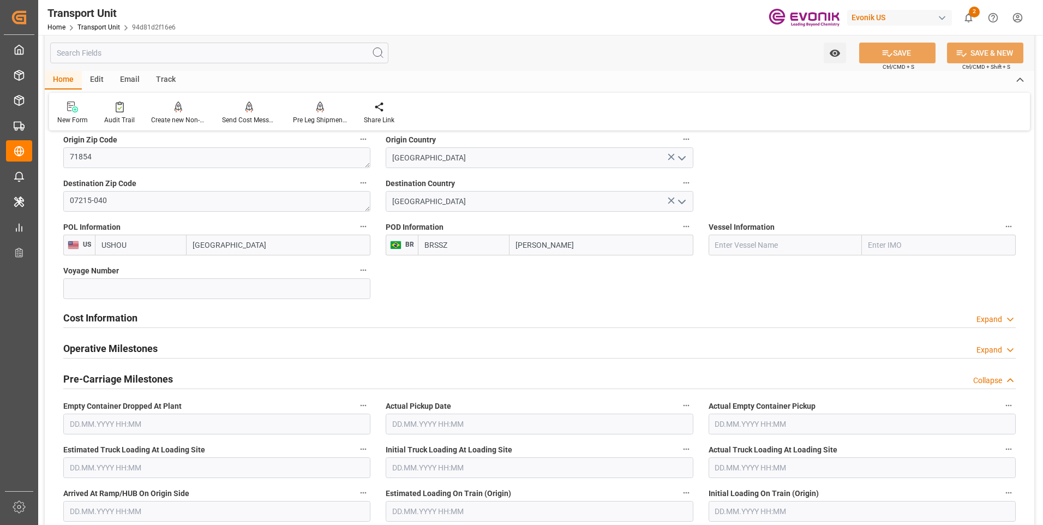
click at [124, 320] on h2 "Cost Information" at bounding box center [100, 317] width 74 height 15
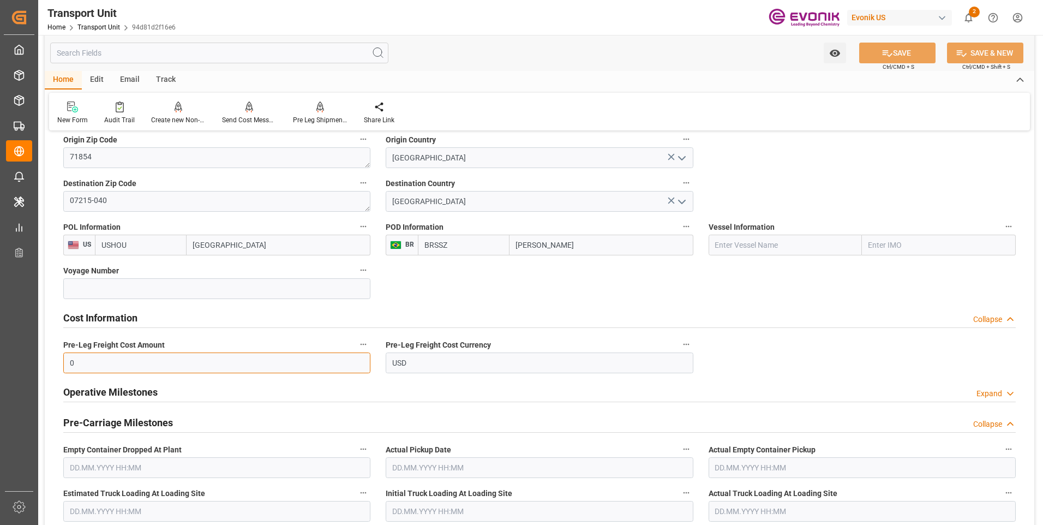
click at [102, 364] on input "0" at bounding box center [216, 362] width 307 height 21
